Goal: Task Accomplishment & Management: Manage account settings

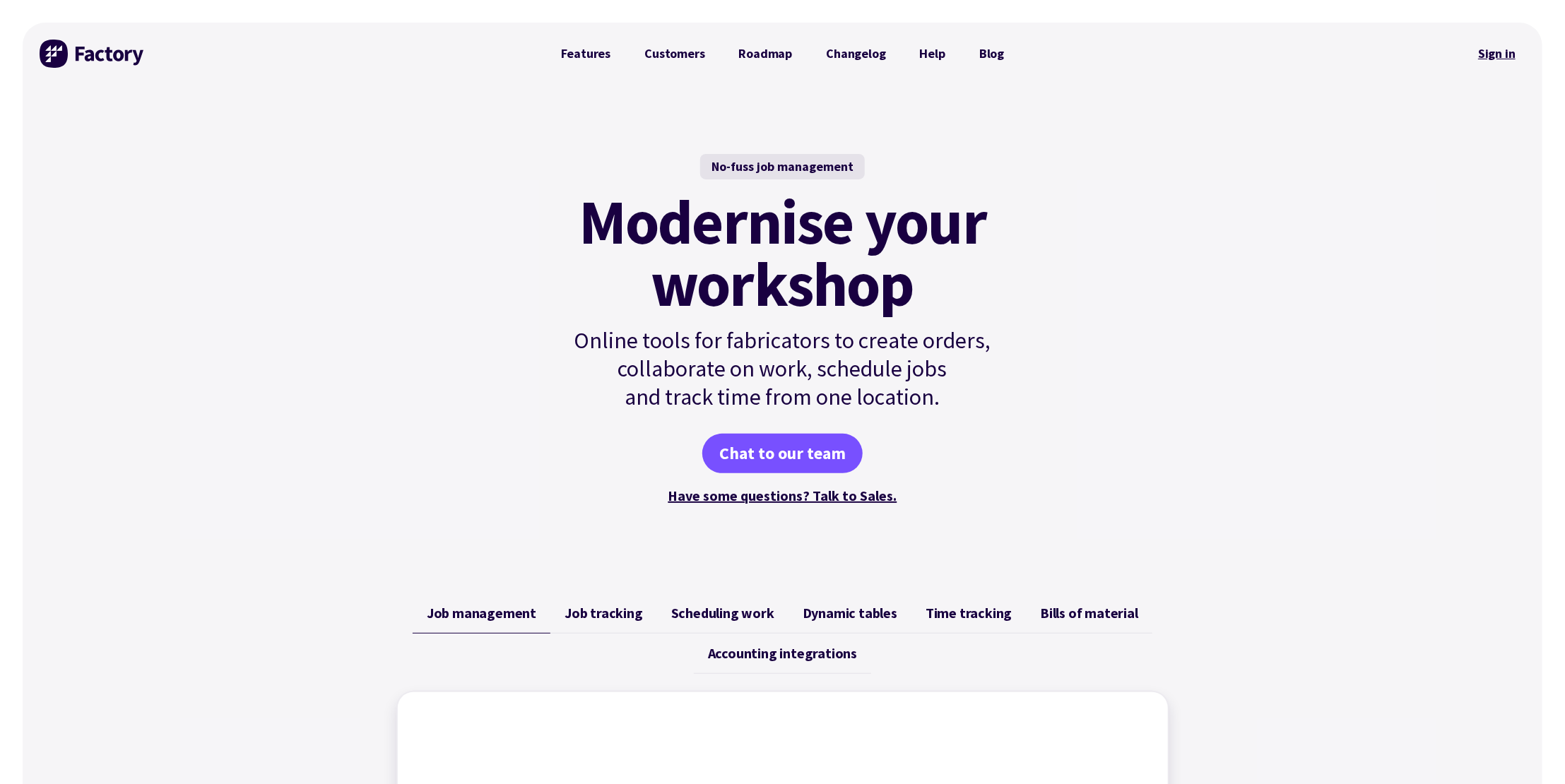
click at [1500, 51] on link "Sign in" at bounding box center [1497, 54] width 57 height 32
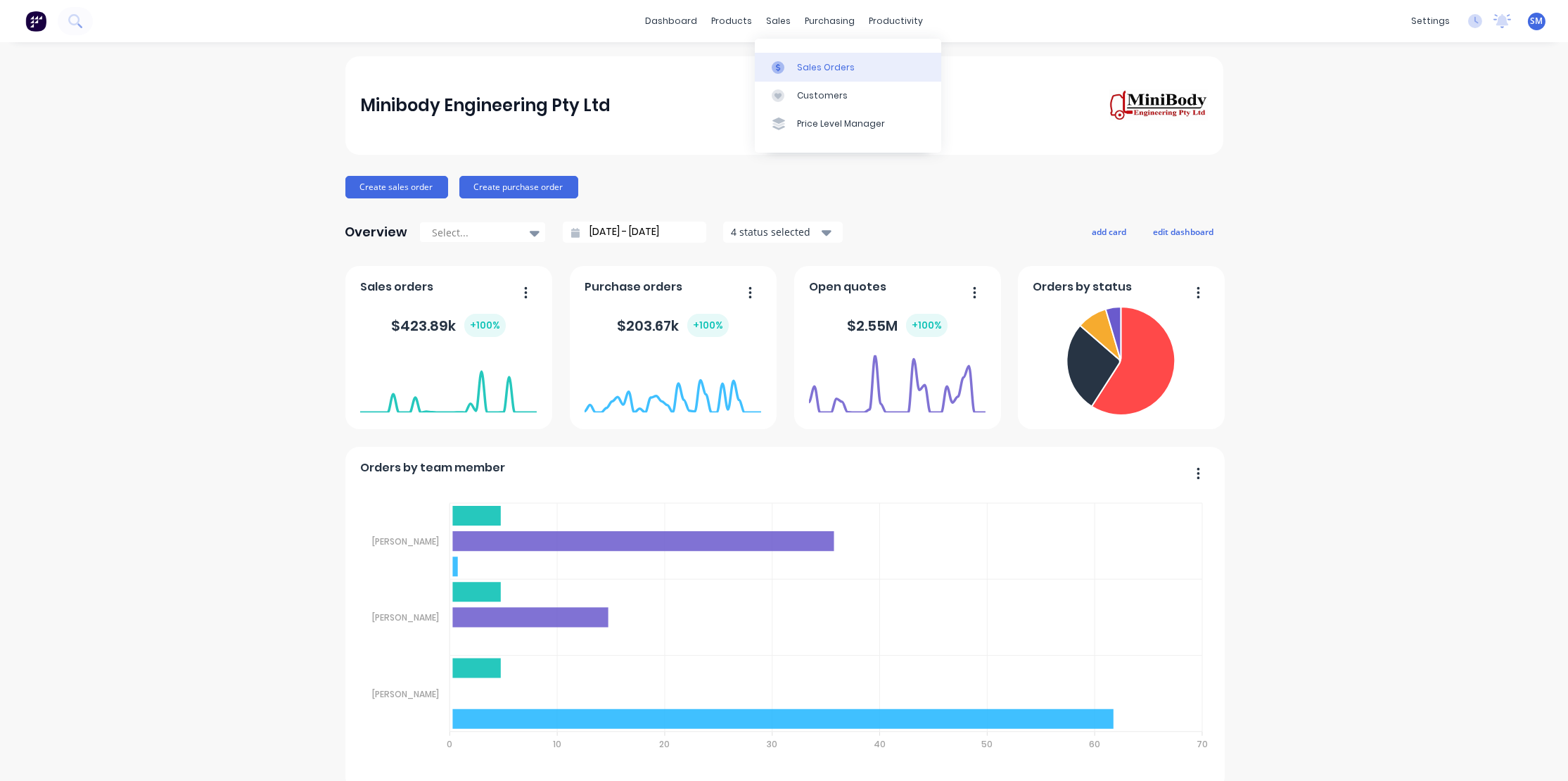
click at [845, 65] on div "Sales Orders" at bounding box center [826, 68] width 58 height 13
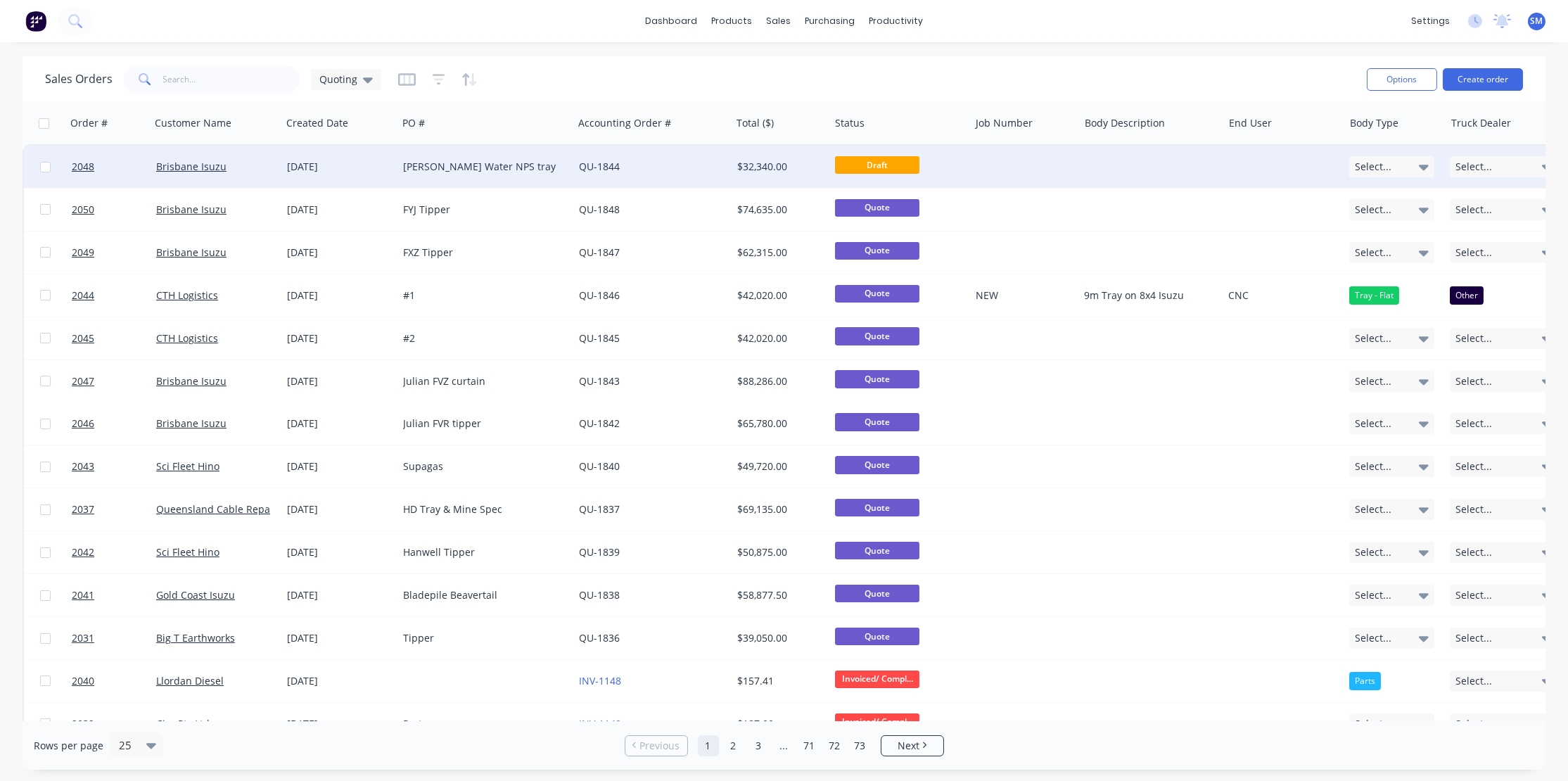
click at [454, 154] on div "[PERSON_NAME] Water NPS tray" at bounding box center [485, 166] width 175 height 42
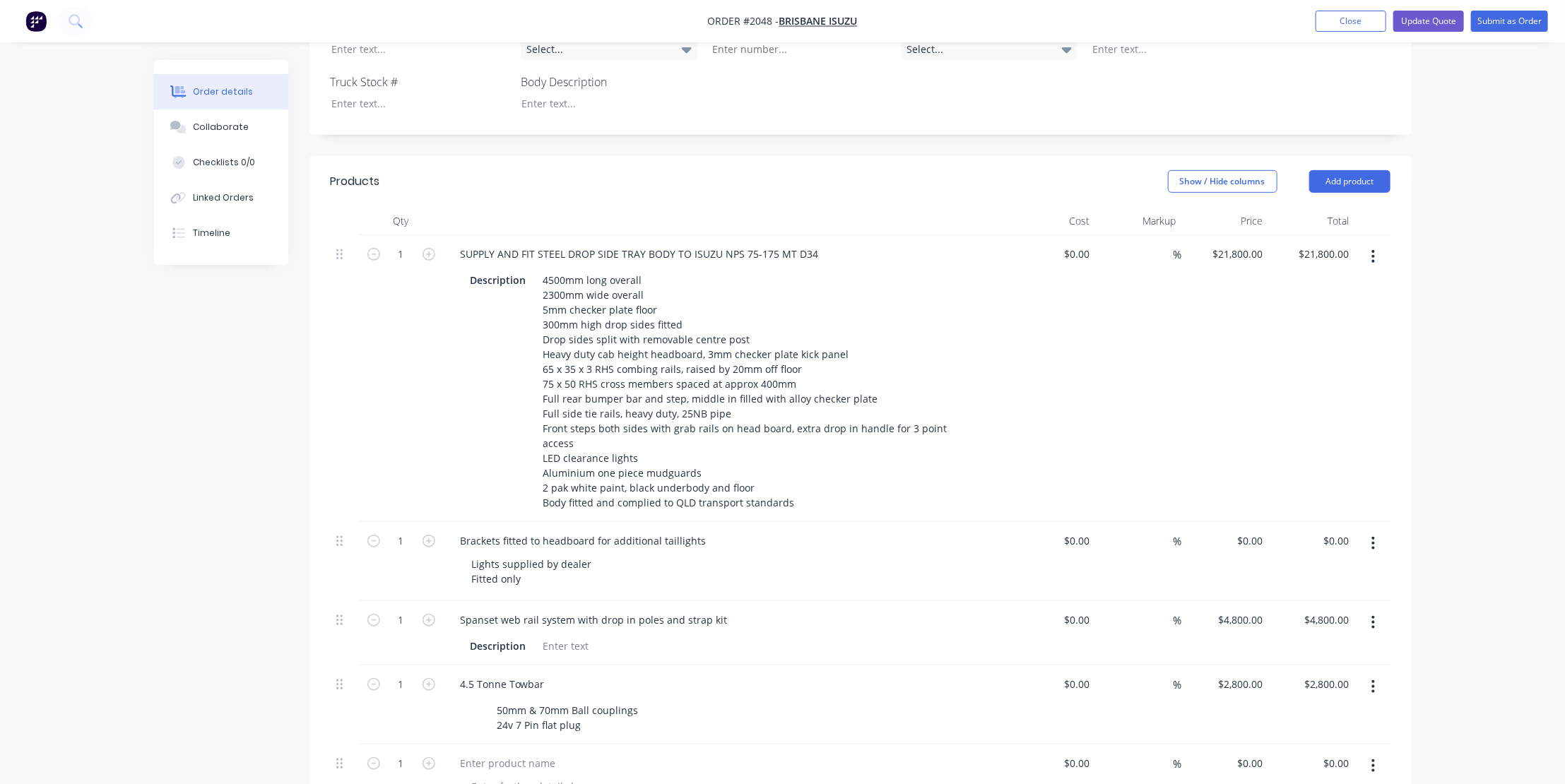
scroll to position [385, 0]
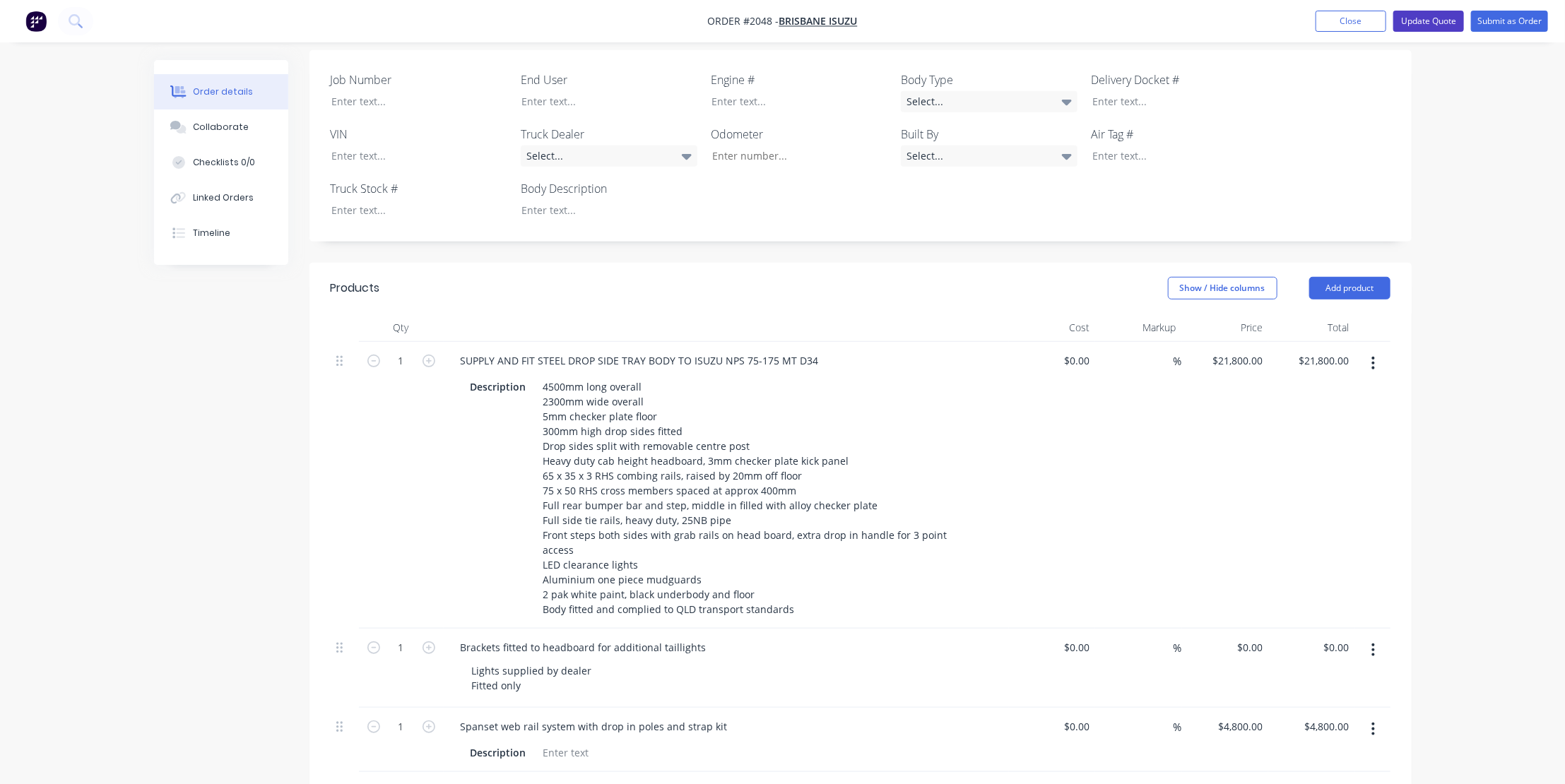
click at [1430, 14] on button "Update Quote" at bounding box center [1429, 22] width 71 height 22
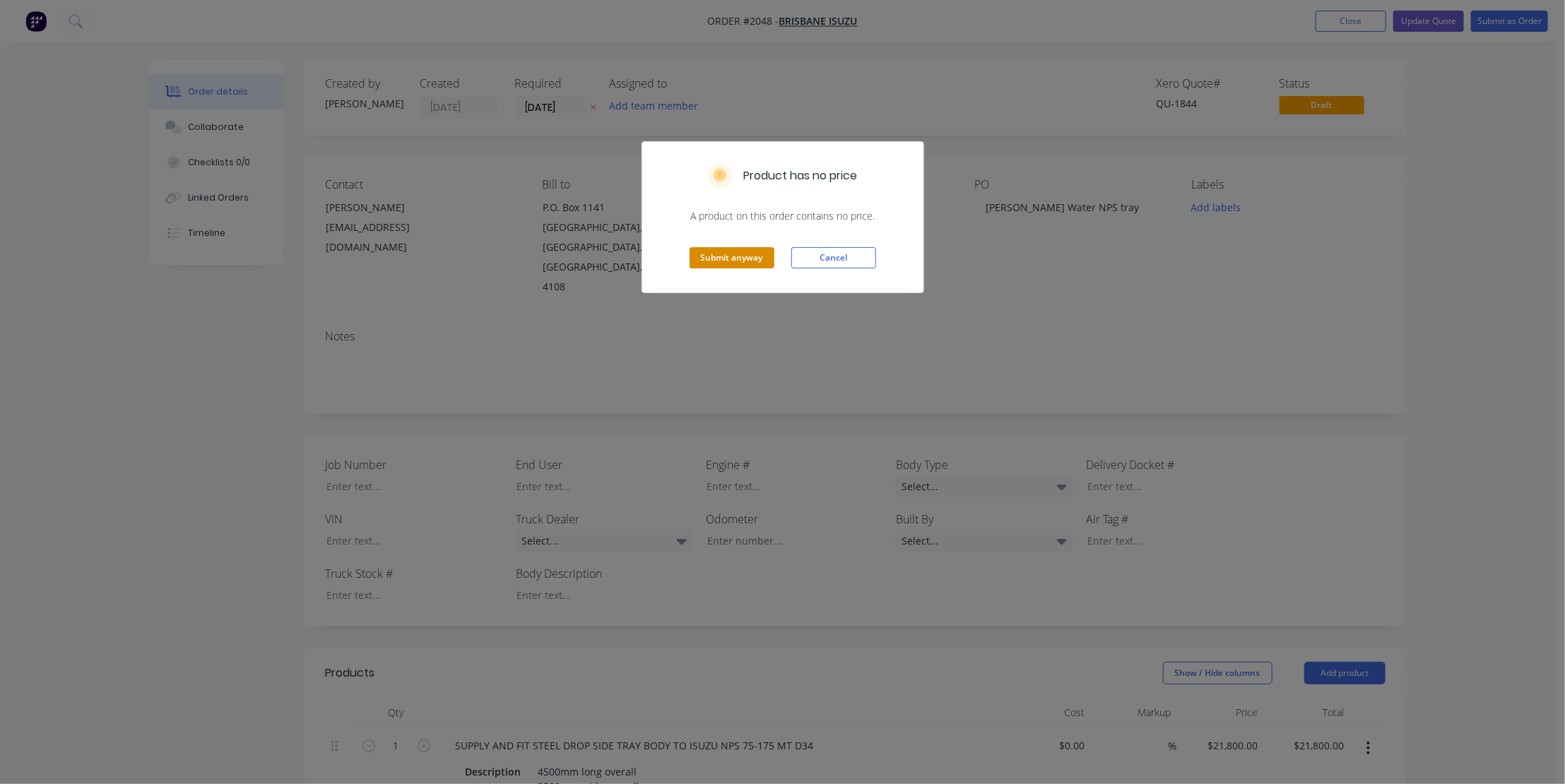
click at [736, 250] on button "Submit anyway" at bounding box center [732, 258] width 84 height 22
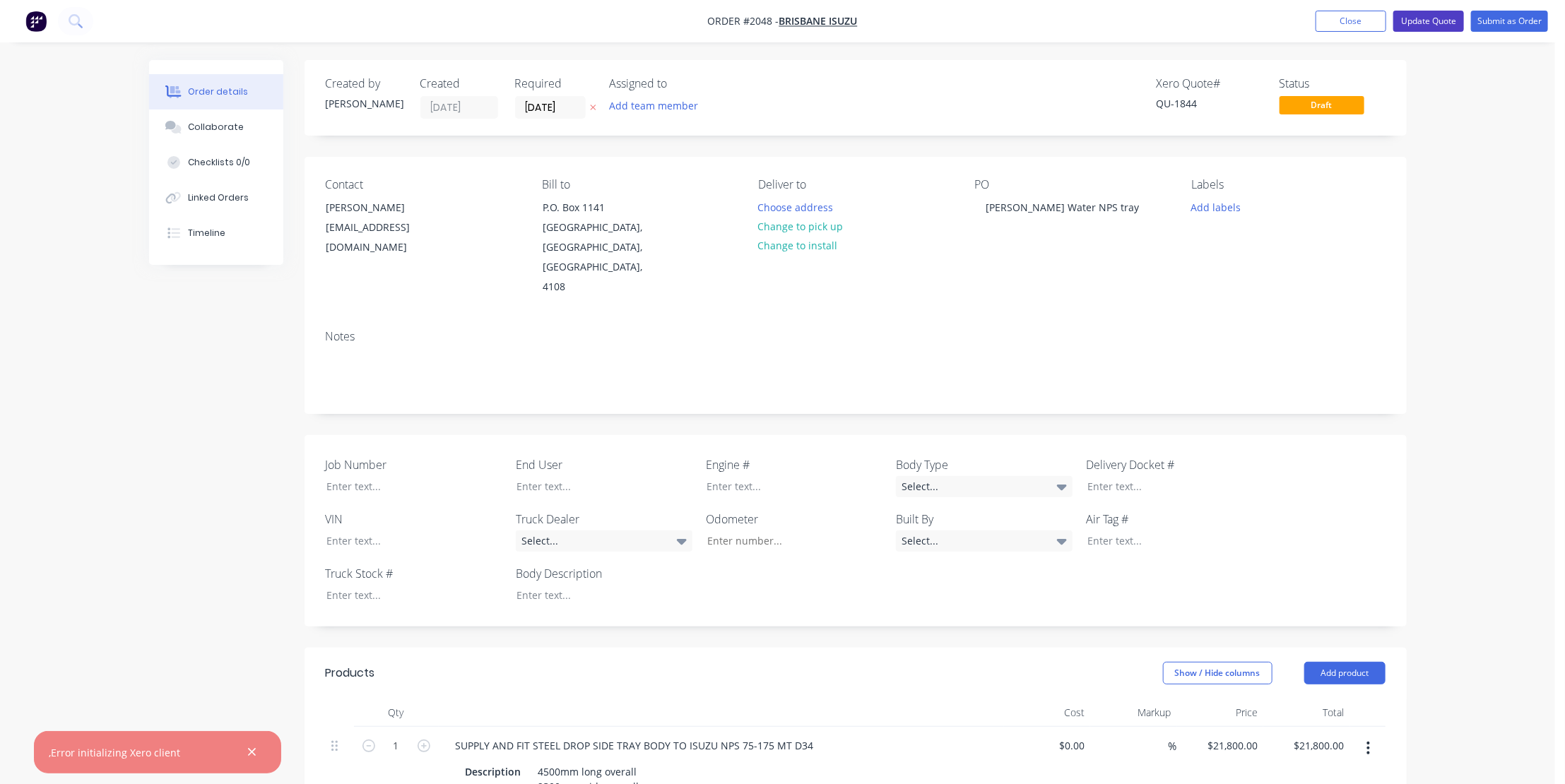
click at [1420, 15] on button "Update Quote" at bounding box center [1429, 22] width 71 height 22
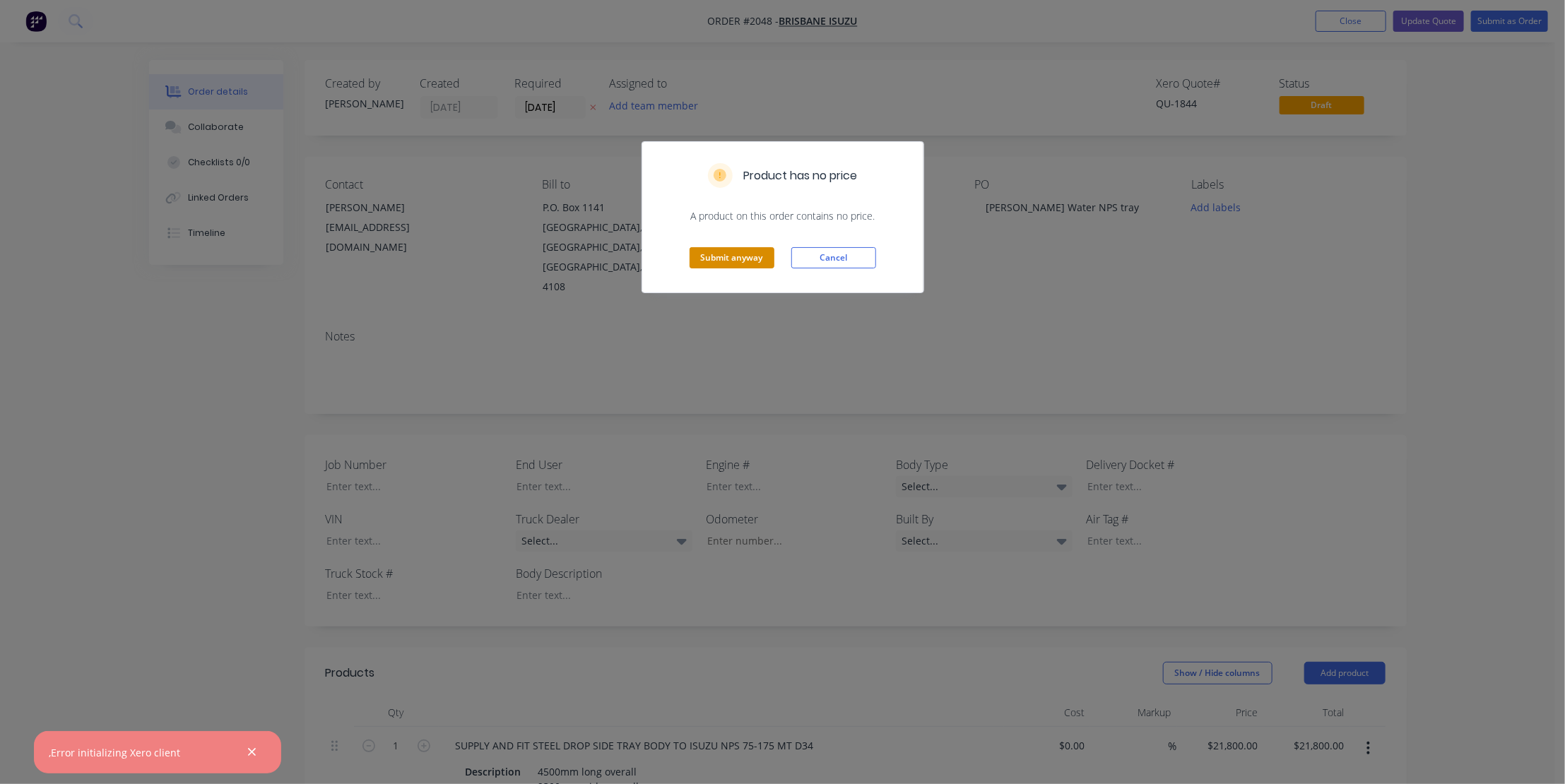
click at [727, 251] on button "Submit anyway" at bounding box center [732, 258] width 84 height 22
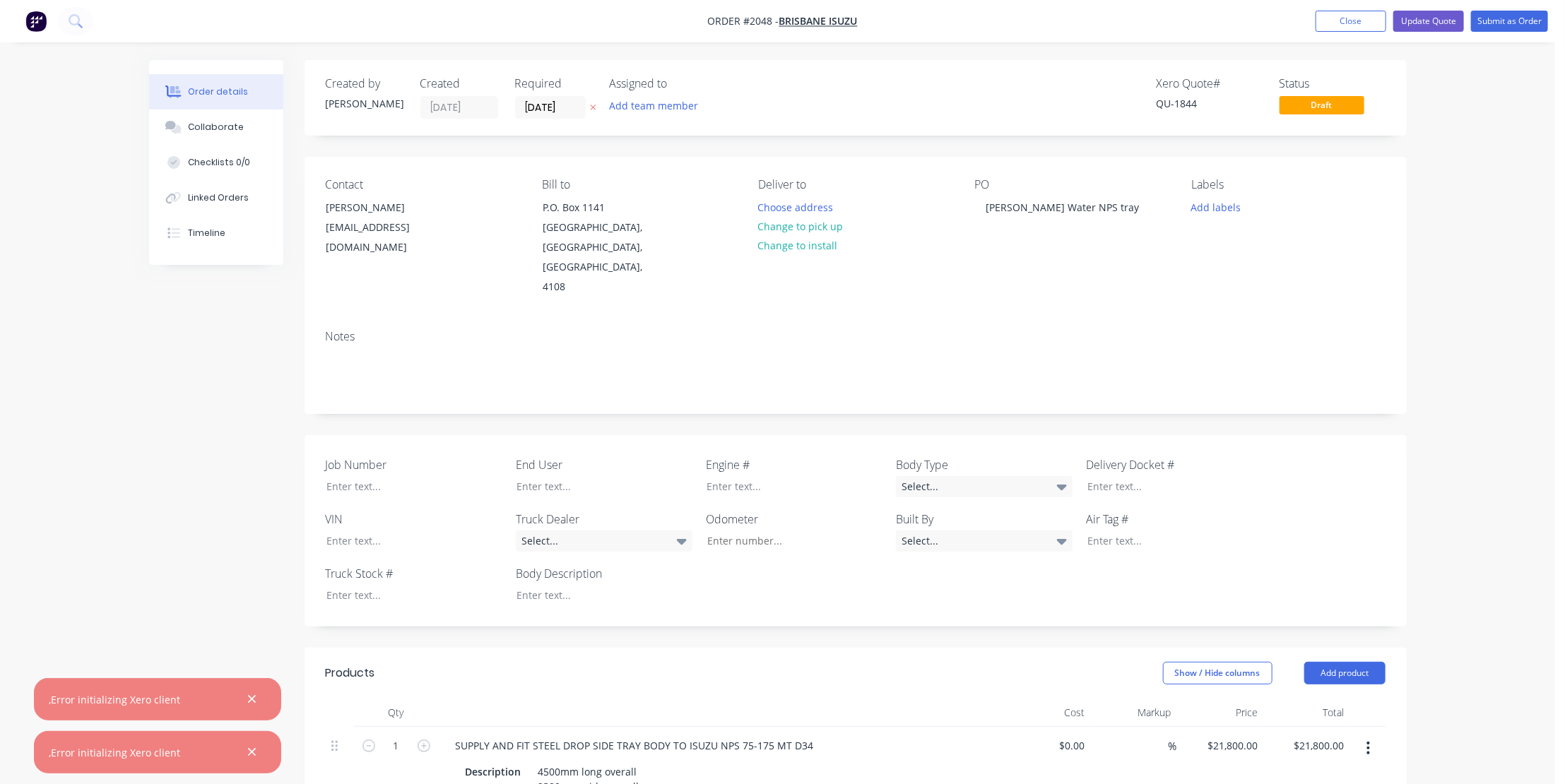
drag, startPoint x: 248, startPoint y: 748, endPoint x: 254, endPoint y: 722, distance: 26.7
click at [249, 744] on button "button" at bounding box center [252, 753] width 18 height 18
drag, startPoint x: 253, startPoint y: 752, endPoint x: 238, endPoint y: 655, distance: 98.2
click at [252, 744] on button "button" at bounding box center [252, 753] width 18 height 18
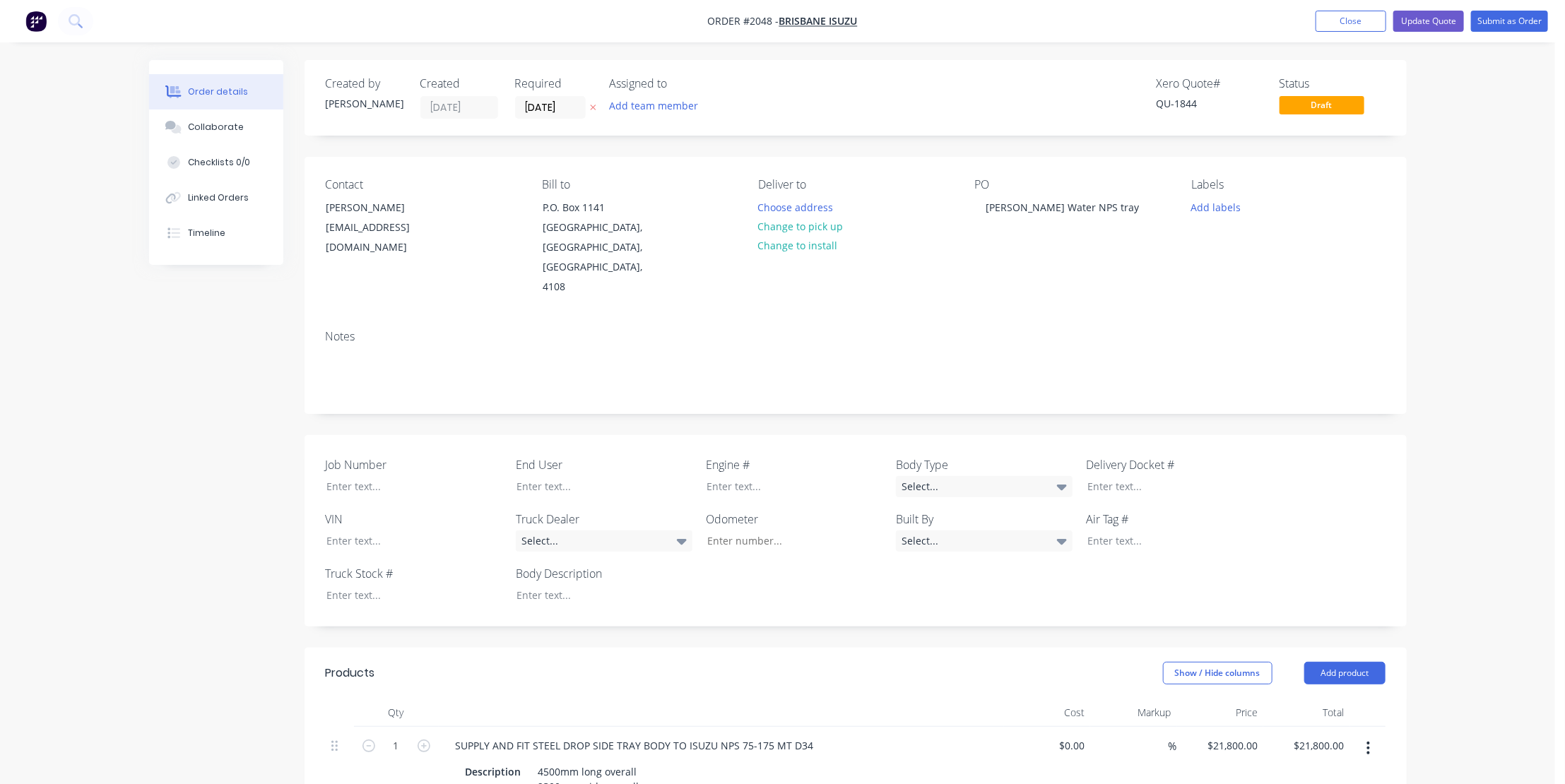
click at [1345, 21] on button "Close" at bounding box center [1351, 22] width 71 height 22
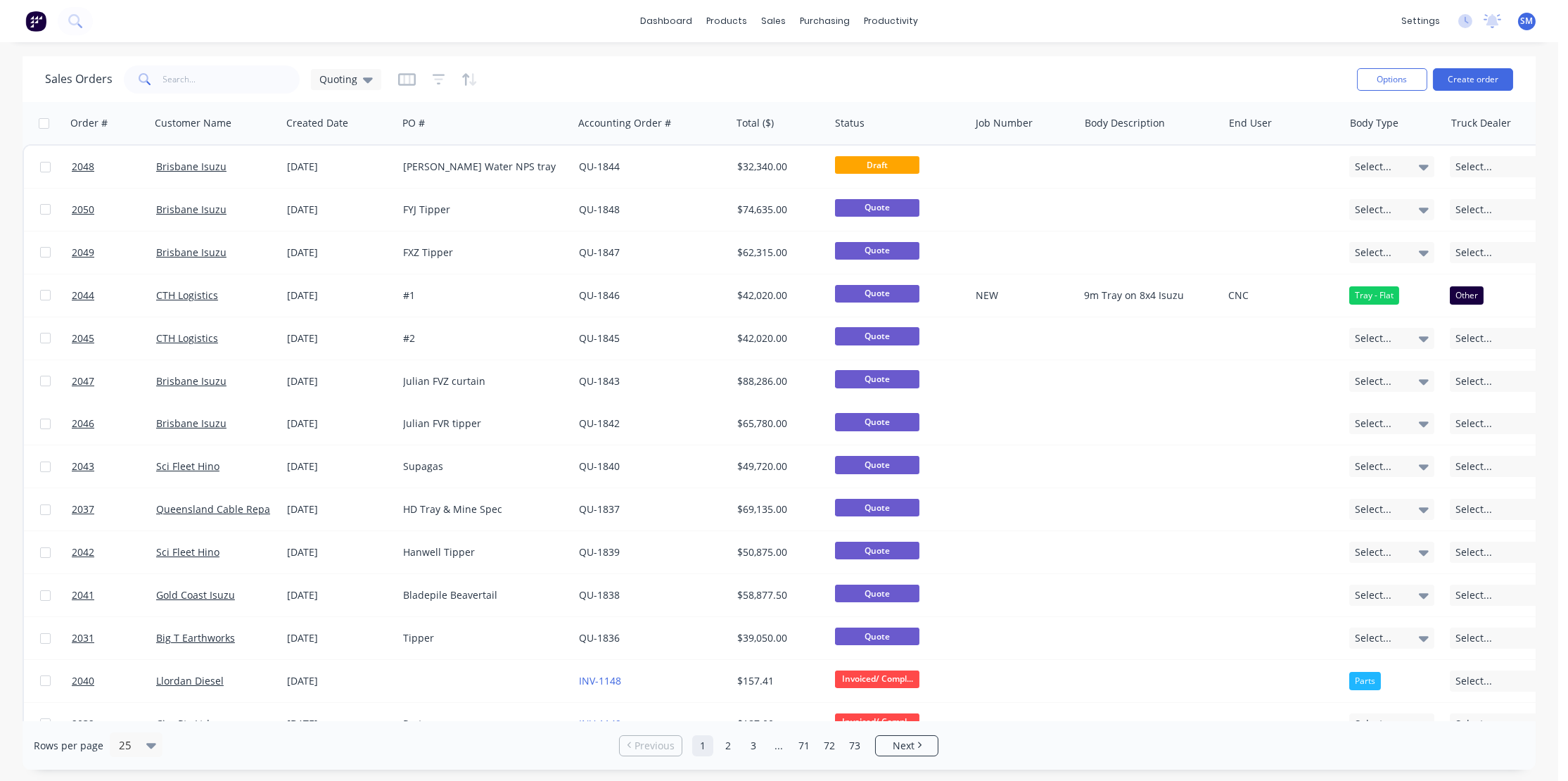
drag, startPoint x: 1104, startPoint y: 73, endPoint x: 1173, endPoint y: 76, distance: 69.1
click at [1104, 74] on div "Sales Orders Quoting" at bounding box center [695, 79] width 1301 height 35
click at [917, 63] on div "Workflow" at bounding box center [916, 68] width 42 height 13
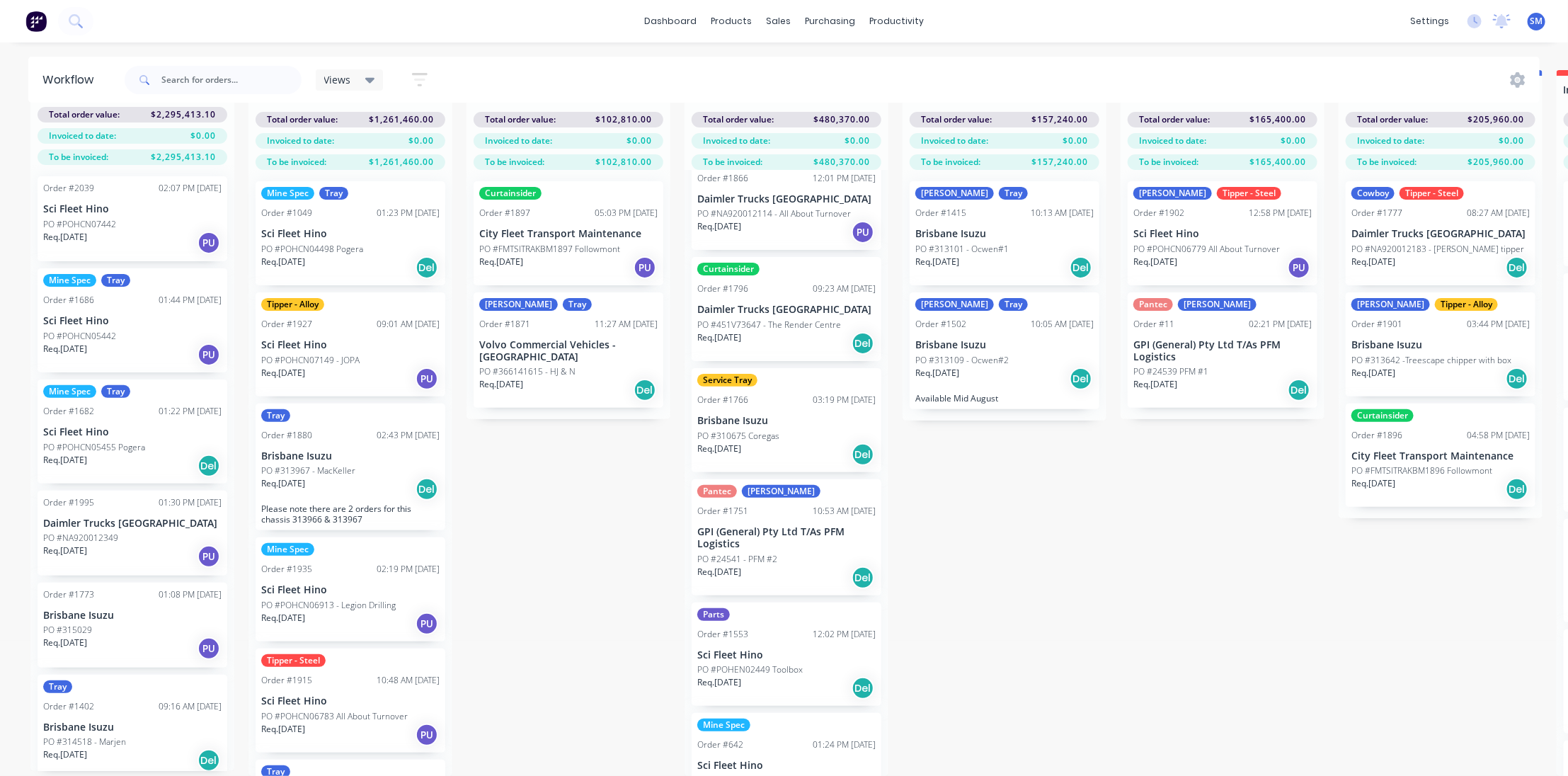
scroll to position [411, 0]
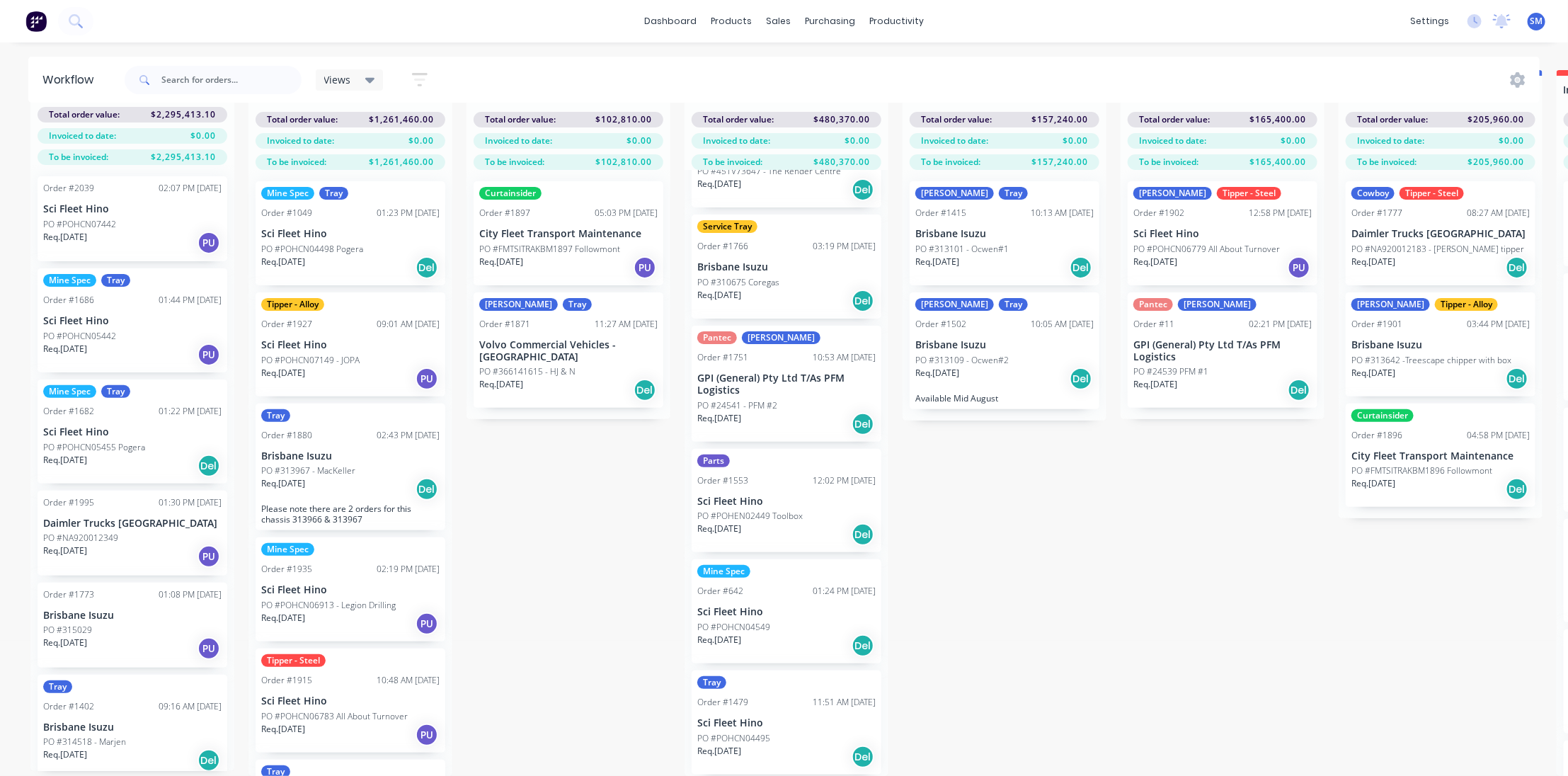
click at [733, 591] on div "Mine Spec Order #642 01:24 PM [DATE] Sci Fleet Hino PO #POHCN04549 Req. [DATE] …" at bounding box center [786, 611] width 190 height 104
